Goal: Obtain resource: Download file/media

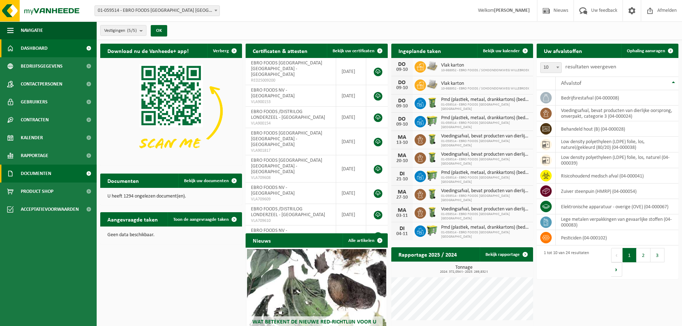
click at [37, 169] on span "Documenten" at bounding box center [36, 174] width 30 height 18
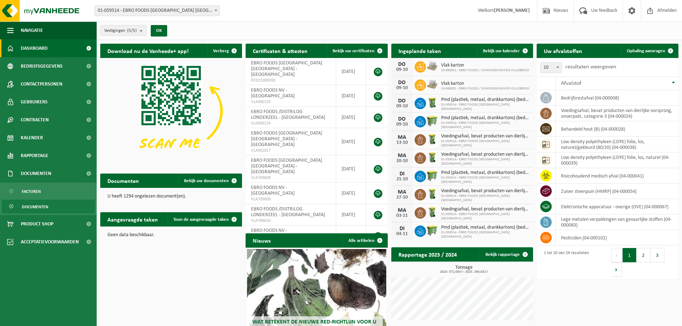
click at [32, 207] on span "Documenten" at bounding box center [35, 207] width 27 height 14
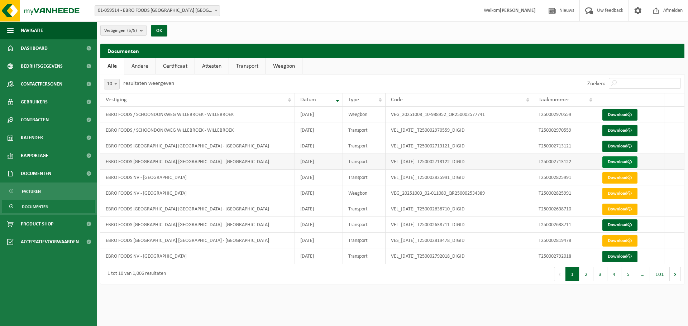
click at [632, 161] on span at bounding box center [629, 162] width 5 height 5
click at [618, 147] on link "Download" at bounding box center [619, 146] width 35 height 11
click at [28, 192] on span "Facturen" at bounding box center [31, 192] width 19 height 14
